Goal: Check status: Check status

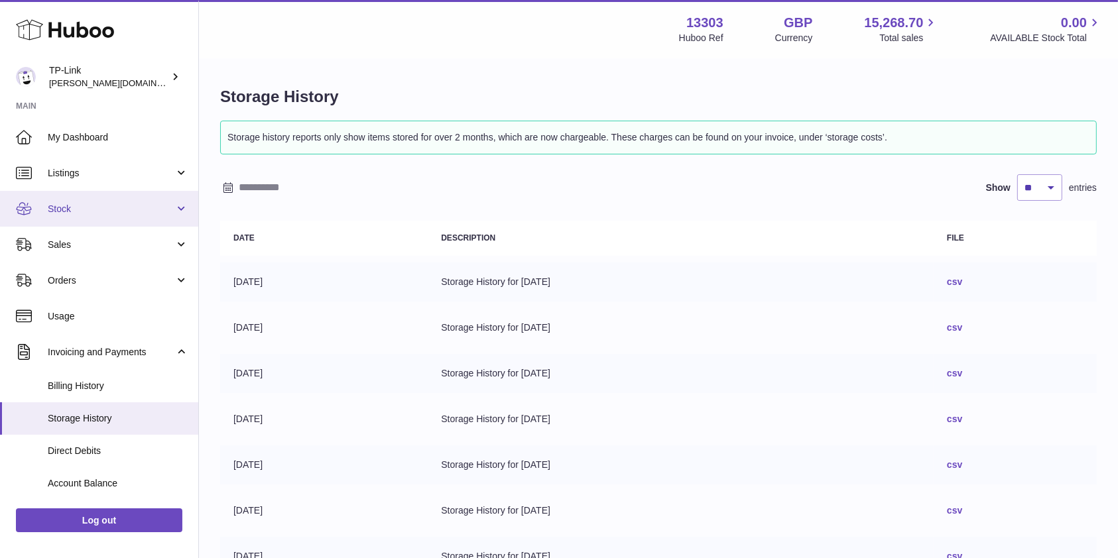
click at [82, 206] on span "Stock" at bounding box center [111, 209] width 127 height 13
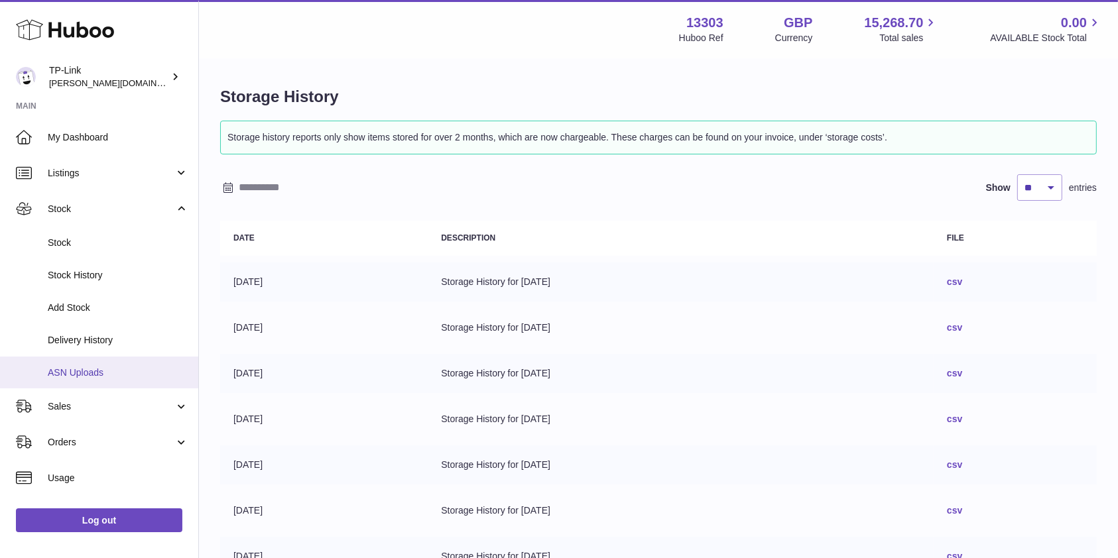
click at [81, 371] on span "ASN Uploads" at bounding box center [118, 373] width 141 height 13
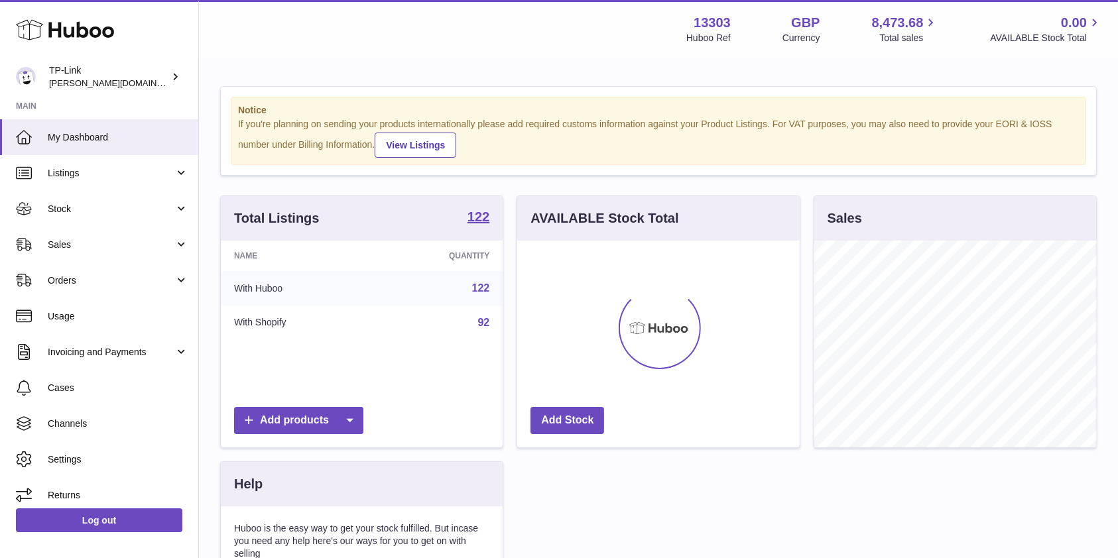
scroll to position [207, 282]
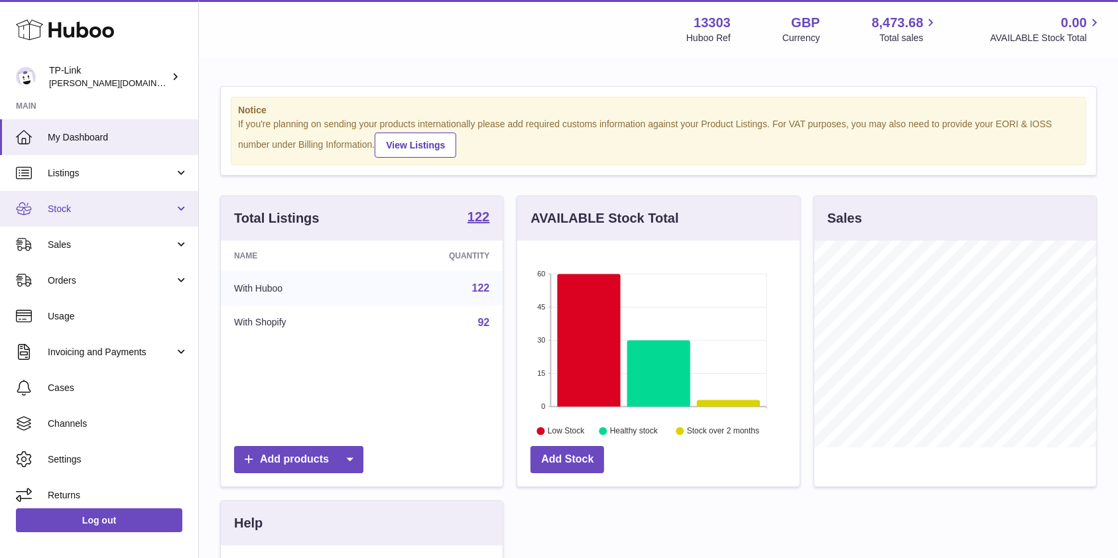
click at [124, 205] on span "Stock" at bounding box center [111, 209] width 127 height 13
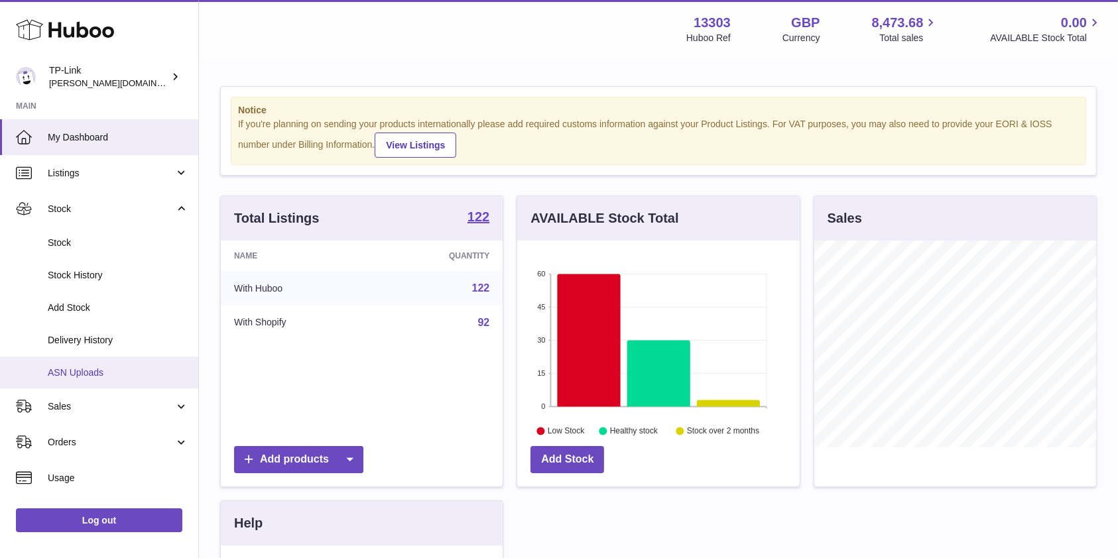
click at [94, 384] on link "ASN Uploads" at bounding box center [99, 373] width 198 height 32
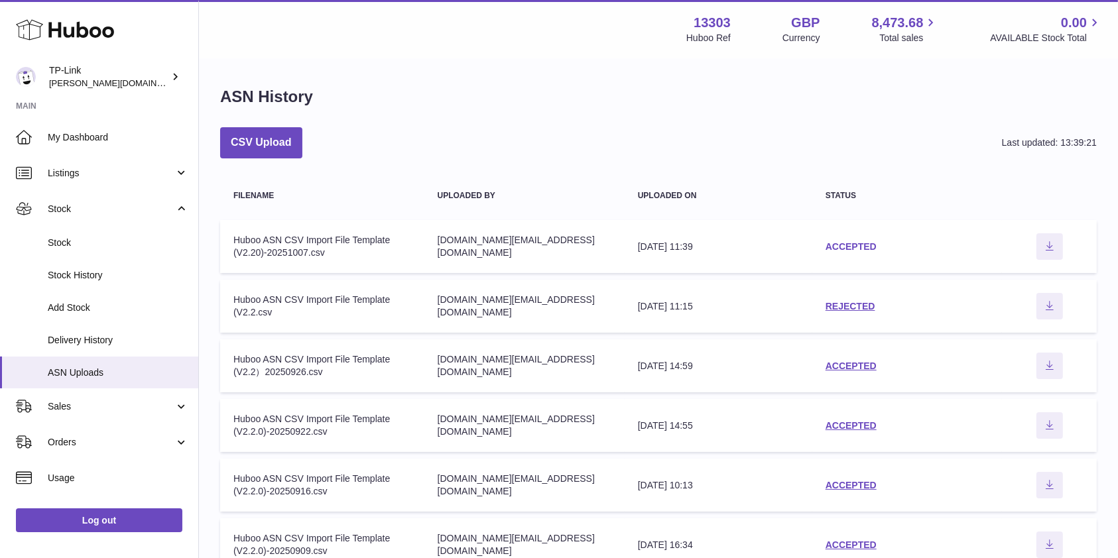
click at [851, 245] on link "ACCEPTED" at bounding box center [851, 246] width 51 height 11
